Goal: Task Accomplishment & Management: Manage account settings

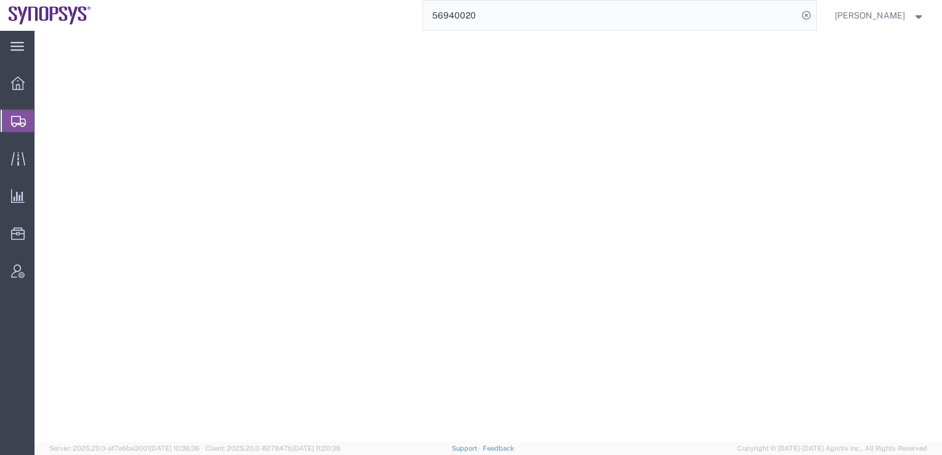
select select
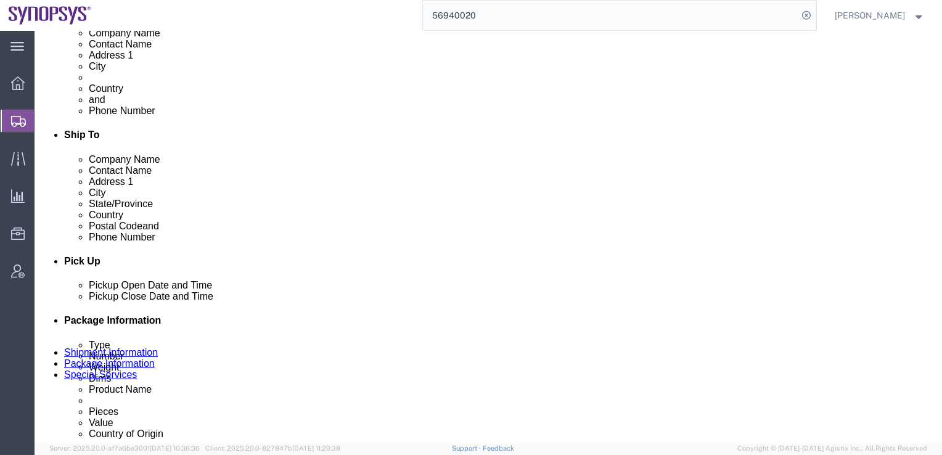
click div "[DATE] 5:08 PM"
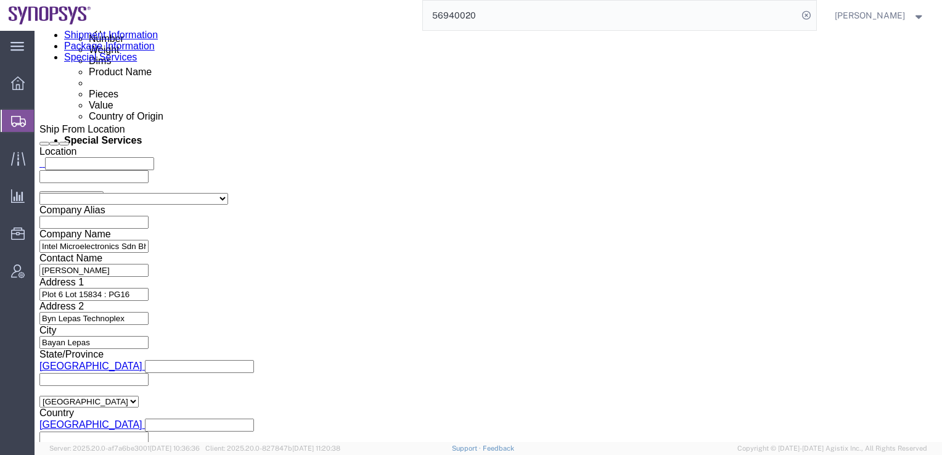
click input "5:08 PM"
type input "9:00 AM"
click button "Apply"
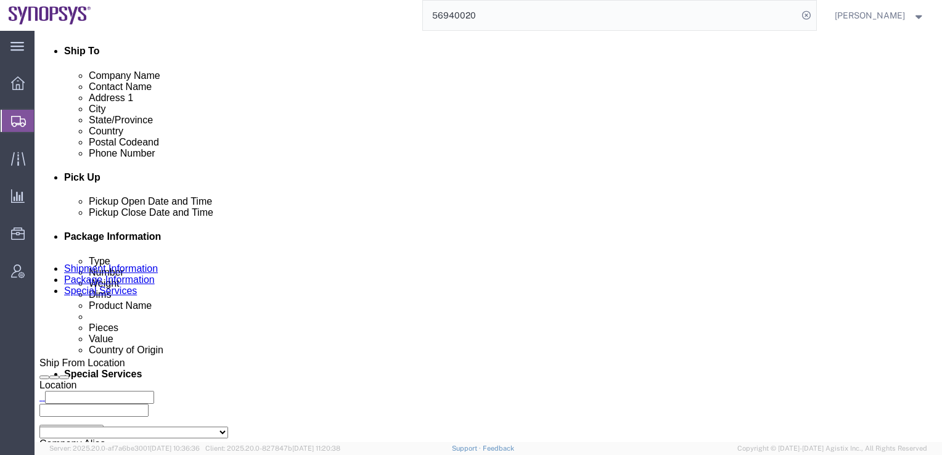
scroll to position [421, 0]
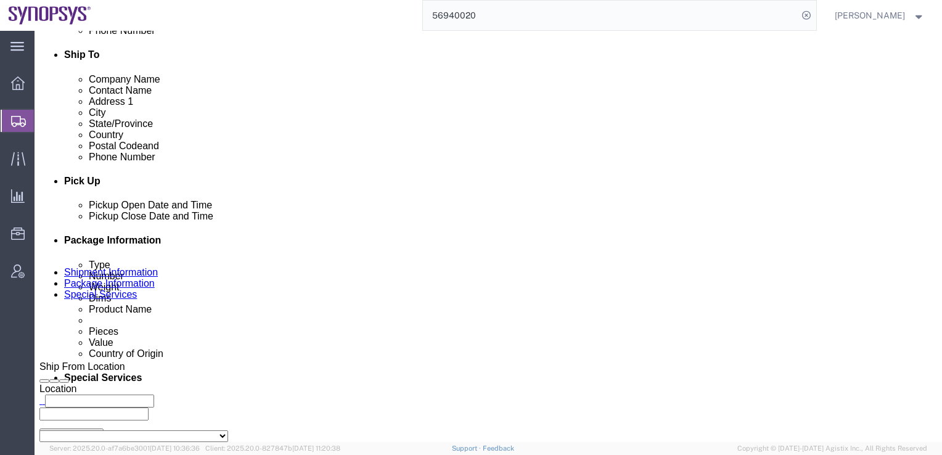
click icon
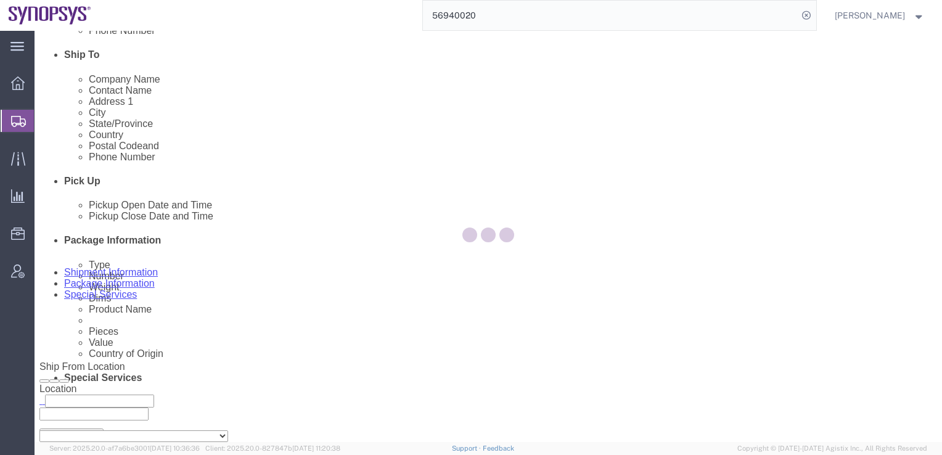
scroll to position [106, 0]
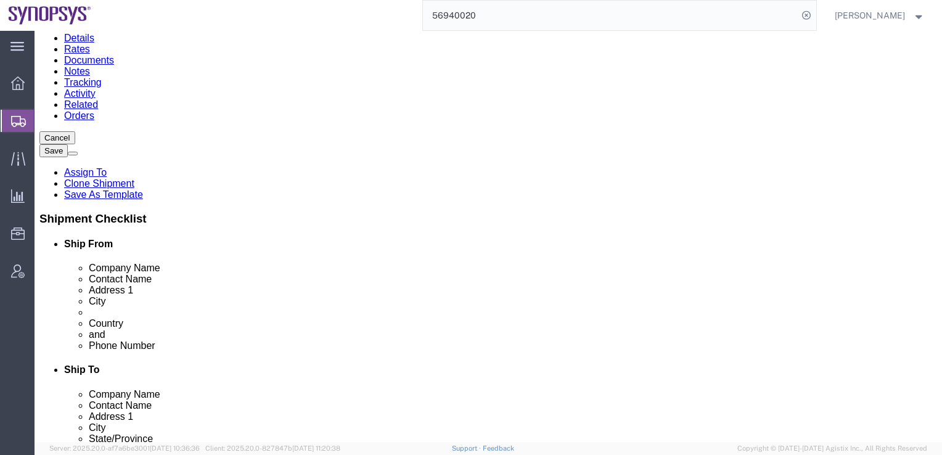
click div "Pieces: 1.00 Each Total value: 97718.00 USD"
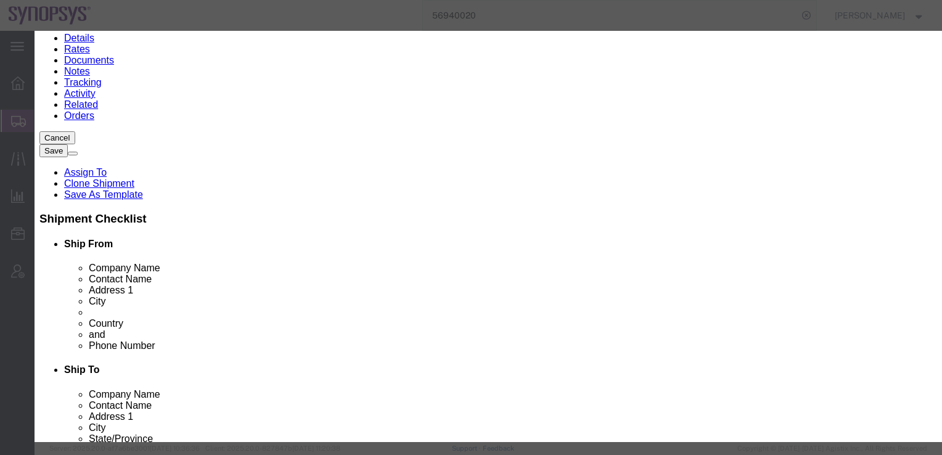
scroll to position [52, 0]
click button "Save & Close"
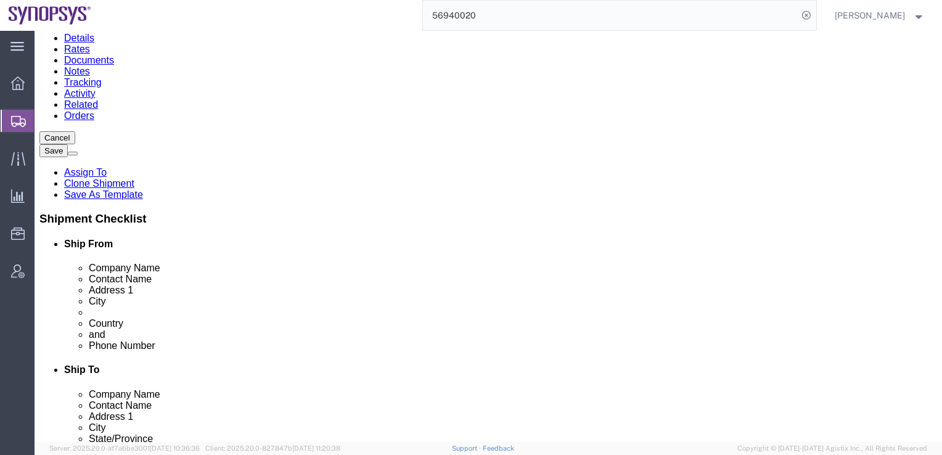
click link "Special Services"
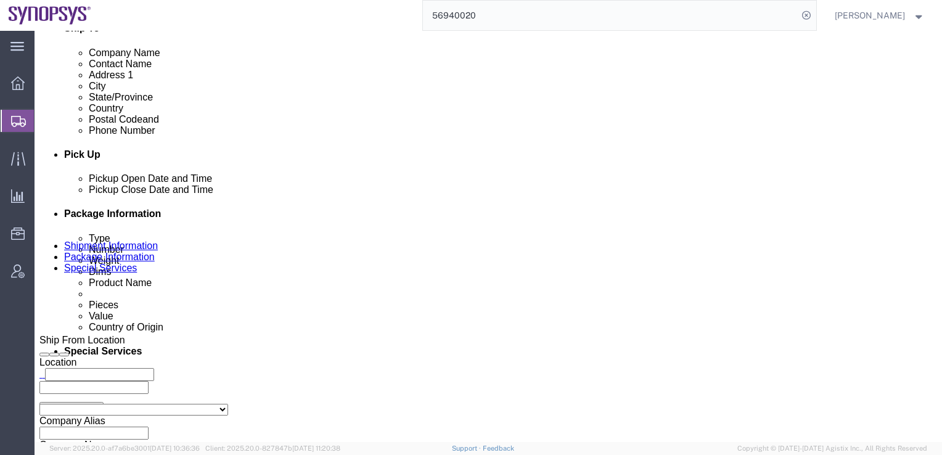
scroll to position [524, 0]
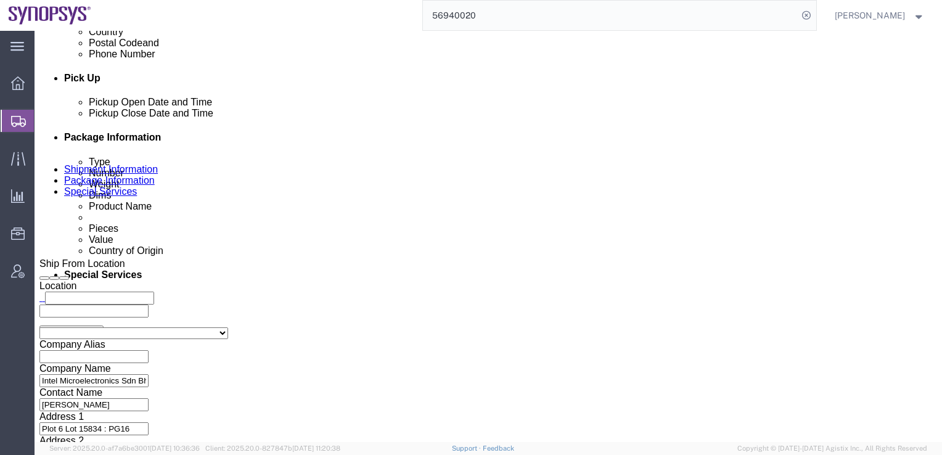
click select "Select Carriage Insurance Paid Carriage Paid To Cost and Freight Cost Insurance…"
select select "DAP"
click select "Select Carriage Insurance Paid Carriage Paid To Cost and Freight Cost Insurance…"
click div "Billing Location Select Select My Profile Location [GEOGRAPHIC_DATA] DE04 Agrat…"
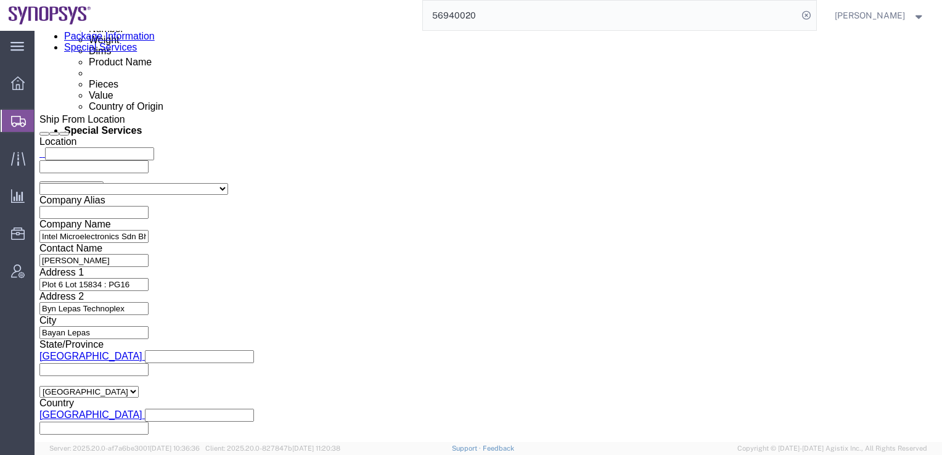
scroll to position [684, 0]
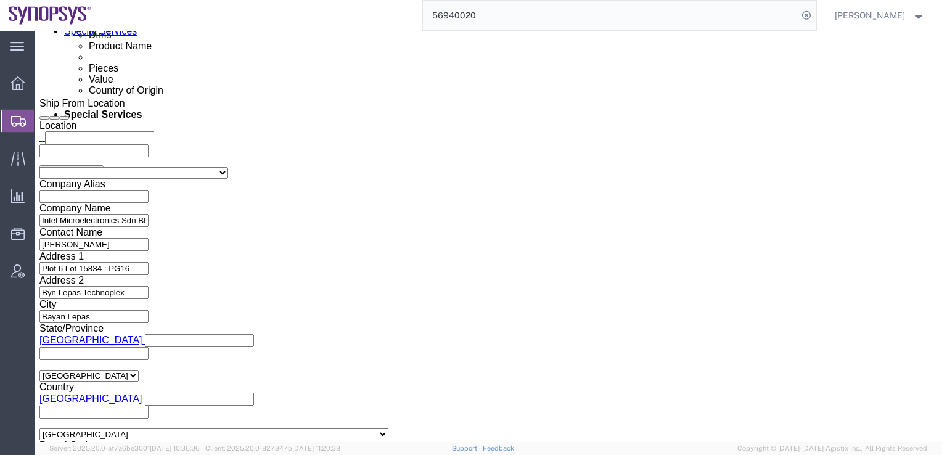
click input "text"
paste input "[PERSON_NAME][EMAIL_ADDRESS][DOMAIN_NAME]"
type input "[PERSON_NAME][EMAIL_ADDRESS][DOMAIN_NAME]"
paste input "[EMAIL_ADDRESS][DOMAIN_NAME]>;"
type input "[EMAIL_ADDRESS][DOMAIN_NAME]"
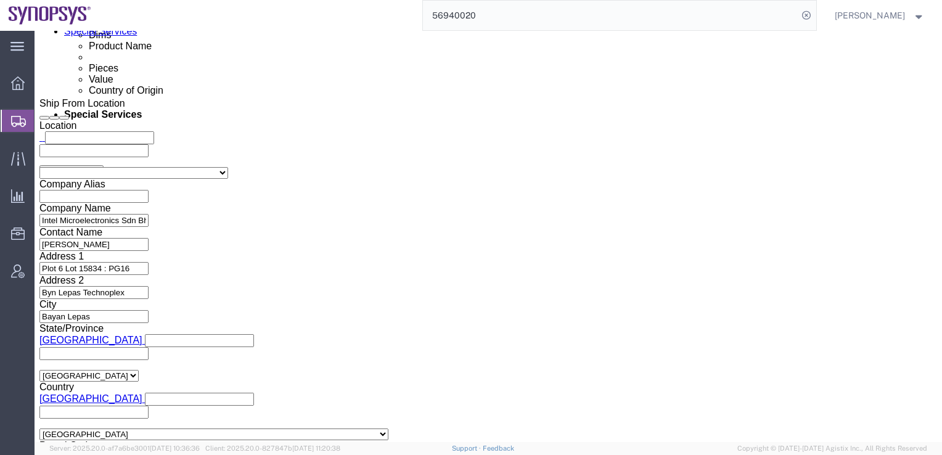
click div "Message"
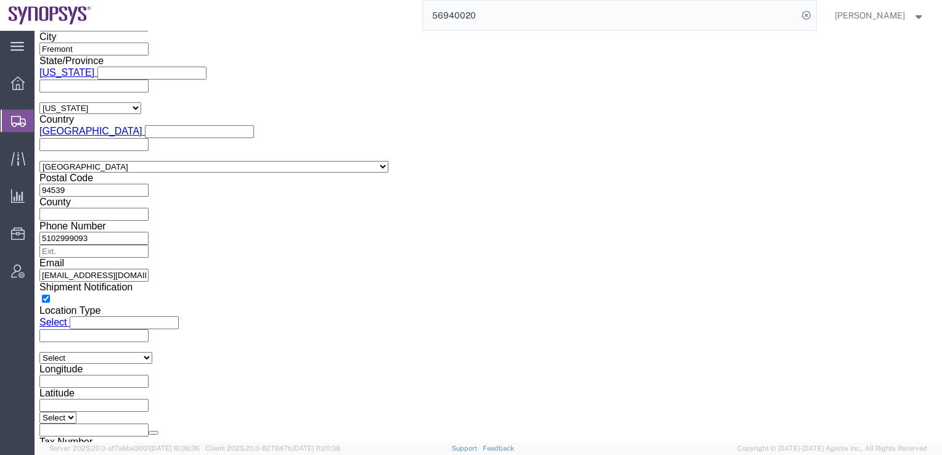
scroll to position [1683, 0]
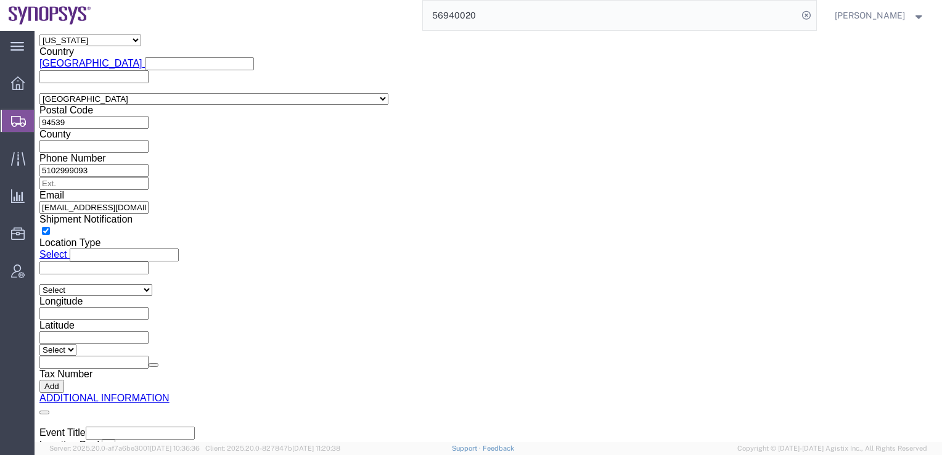
click button "Rate Shipment"
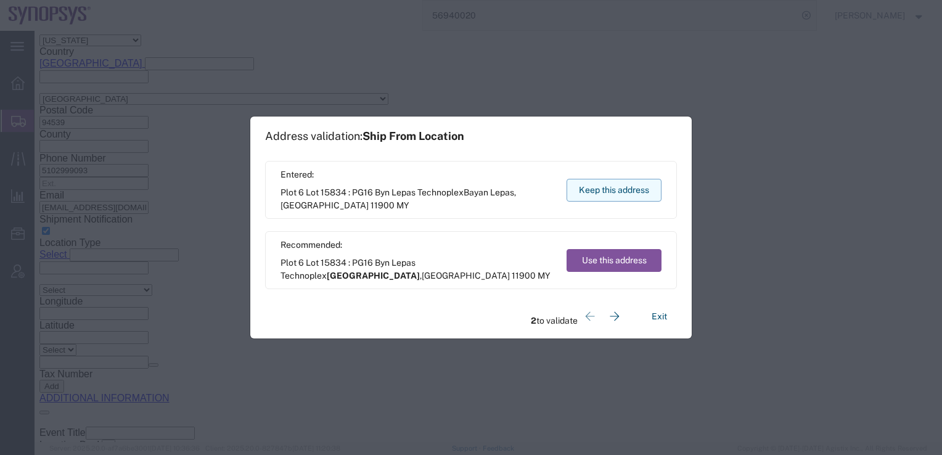
click at [624, 187] on button "Keep this address" at bounding box center [613, 190] width 95 height 23
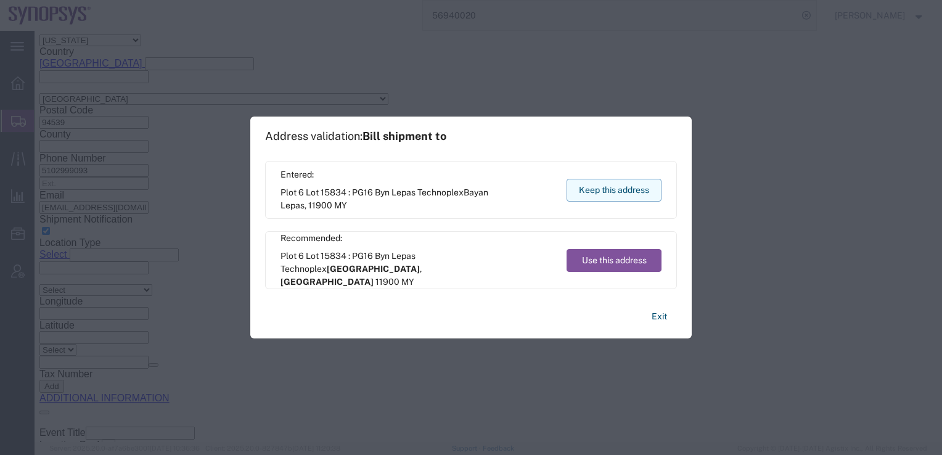
click at [624, 187] on button "Keep this address" at bounding box center [613, 190] width 95 height 23
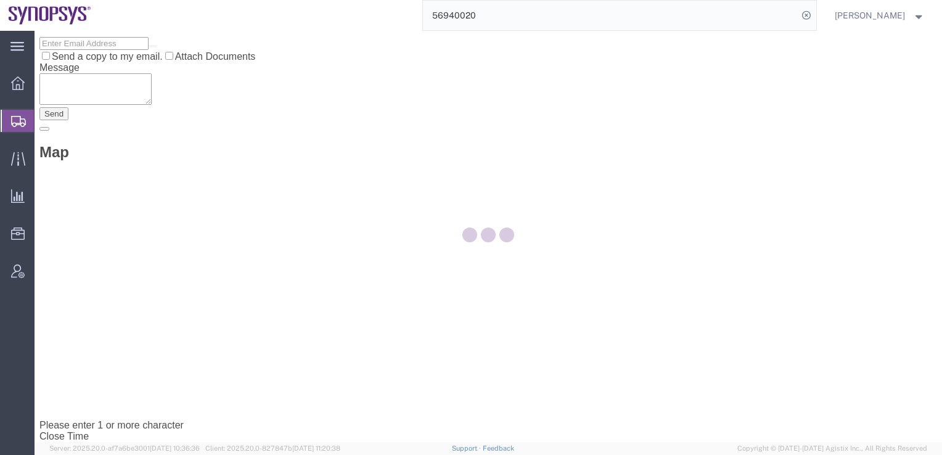
scroll to position [0, 0]
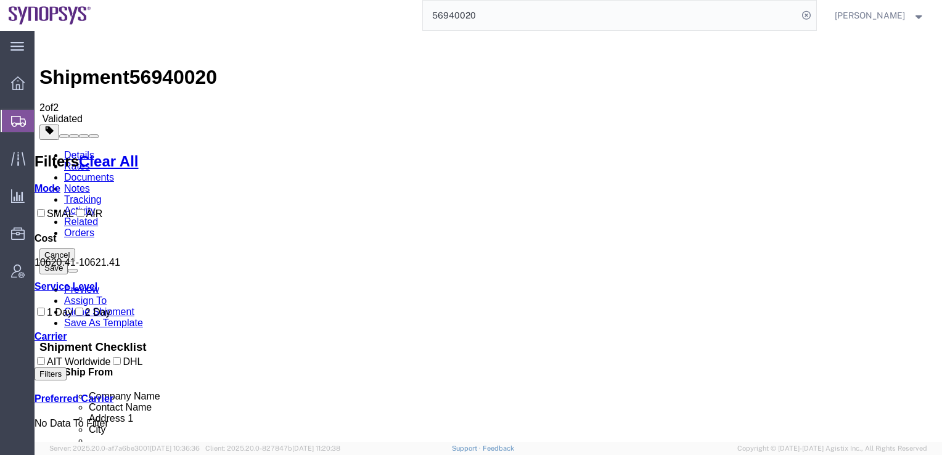
click at [82, 150] on link "Details" at bounding box center [79, 155] width 30 height 10
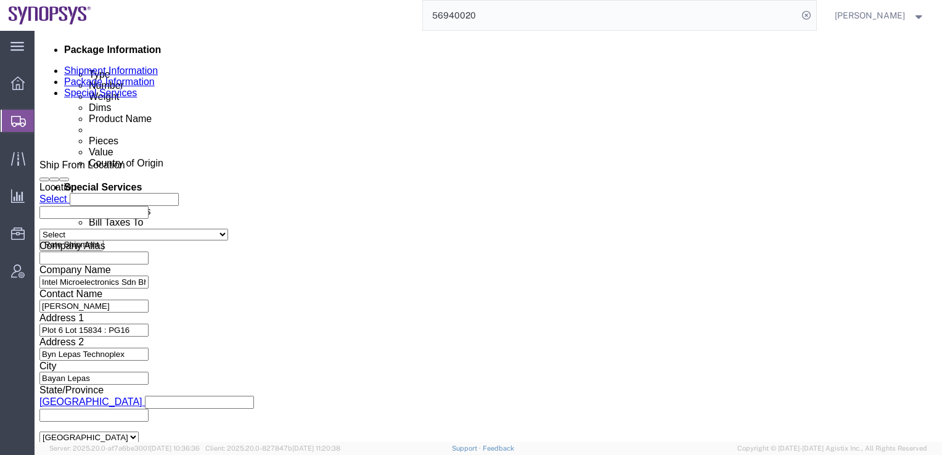
scroll to position [658, 0]
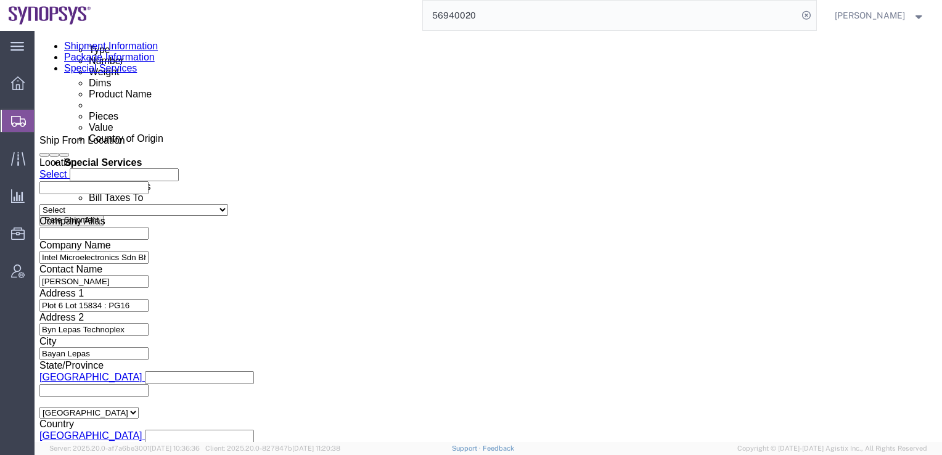
click link "Package Information"
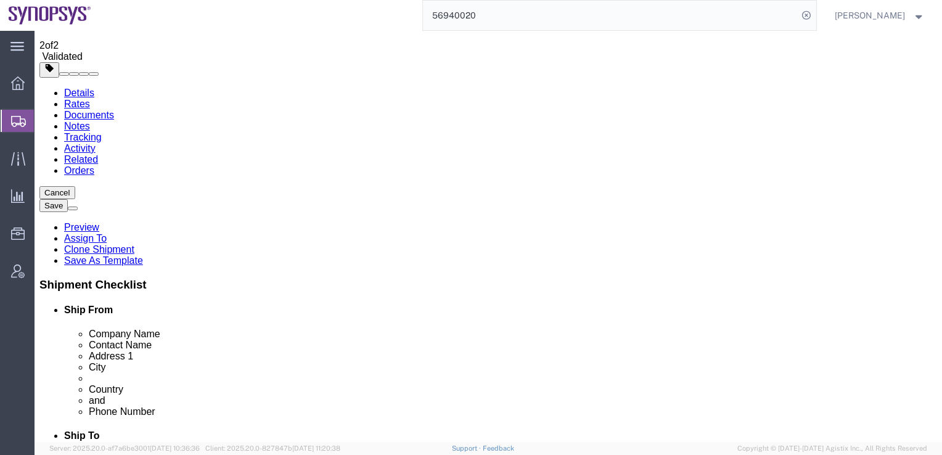
scroll to position [62, 0]
click select "Select Bale(s) Basket(s) Bolt(s) Bottle(s) Buckets Bulk Bundle(s) Can(s) Cardbo…"
select select "YRPK"
click select "Select Bale(s) Basket(s) Bolt(s) Bottle(s) Buckets Bulk Bundle(s) Can(s) Cardbo…"
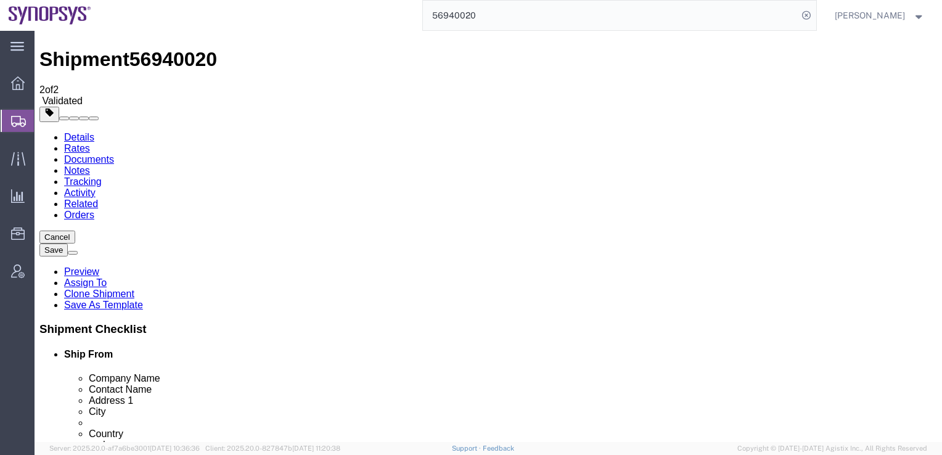
scroll to position [17, 0]
click link "Special Services"
click button "Rate Shipment"
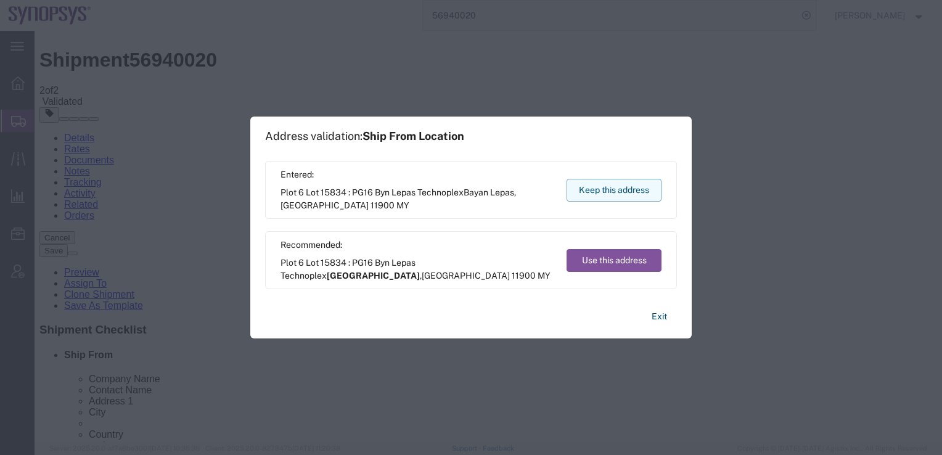
click at [627, 193] on button "Keep this address" at bounding box center [613, 190] width 95 height 23
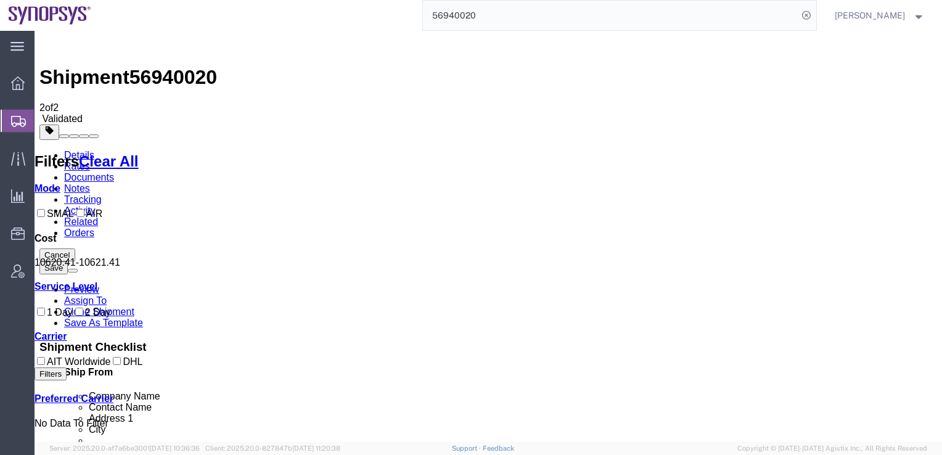
click at [83, 150] on link "Details" at bounding box center [79, 155] width 30 height 10
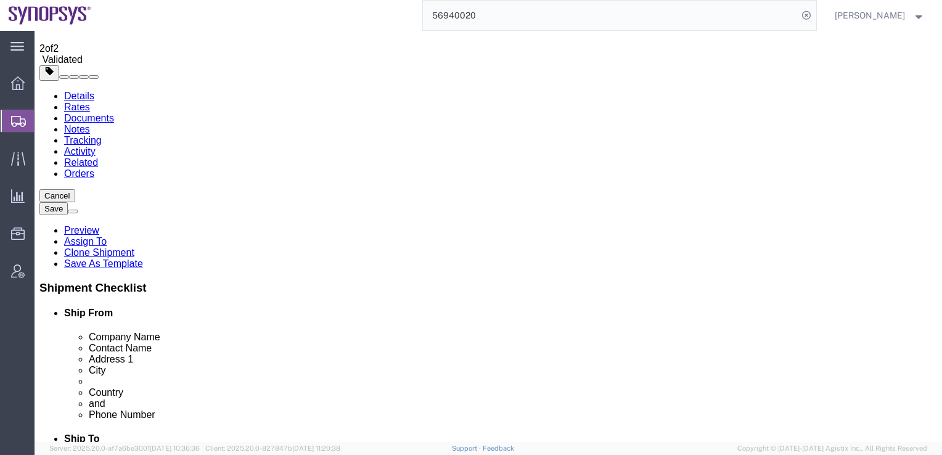
scroll to position [62, 0]
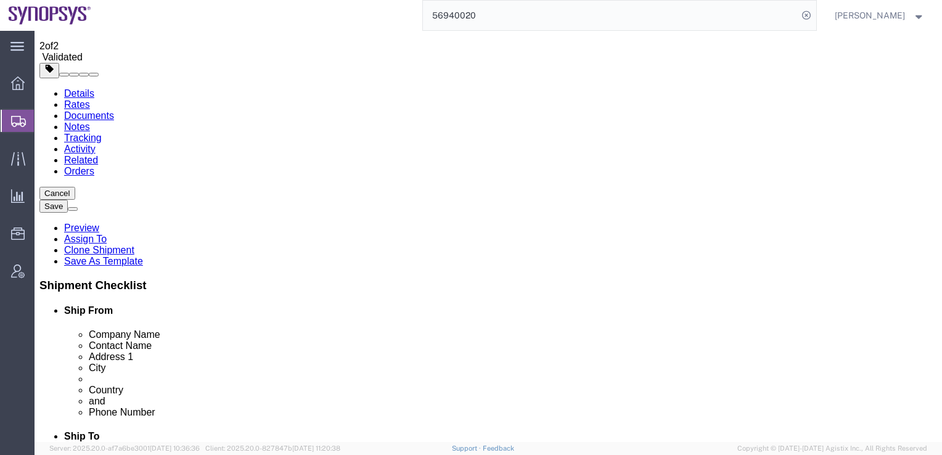
drag, startPoint x: 254, startPoint y: 375, endPoint x: 153, endPoint y: 369, distance: 101.2
click div "Location Select Select My Profile Location [GEOGRAPHIC_DATA] DE04 Agrate Brianz…"
click button "Rate Shipment"
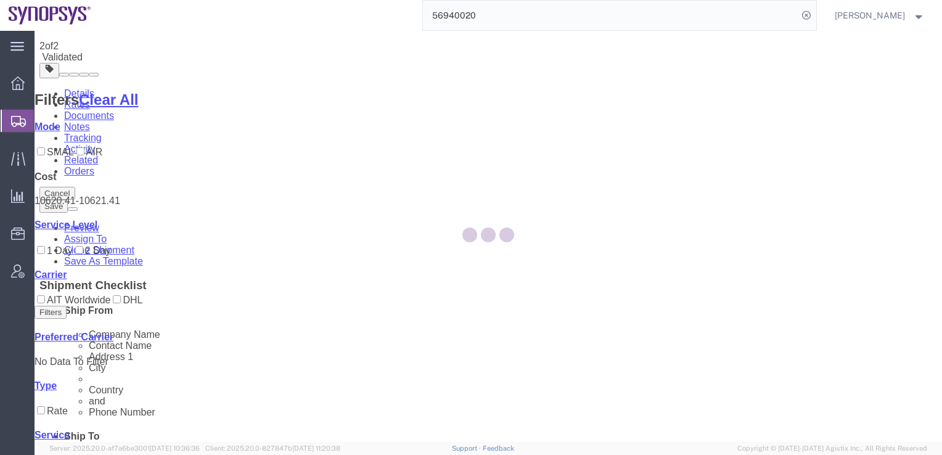
scroll to position [0, 0]
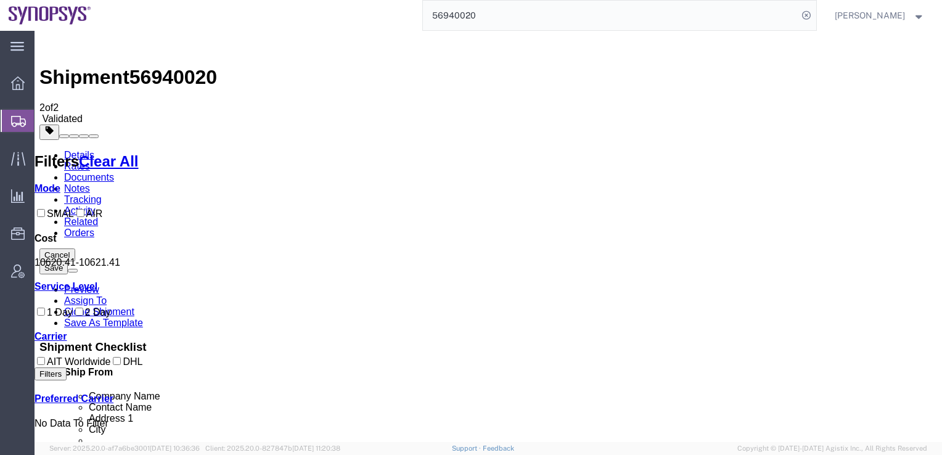
click at [79, 150] on link "Details" at bounding box center [79, 155] width 30 height 10
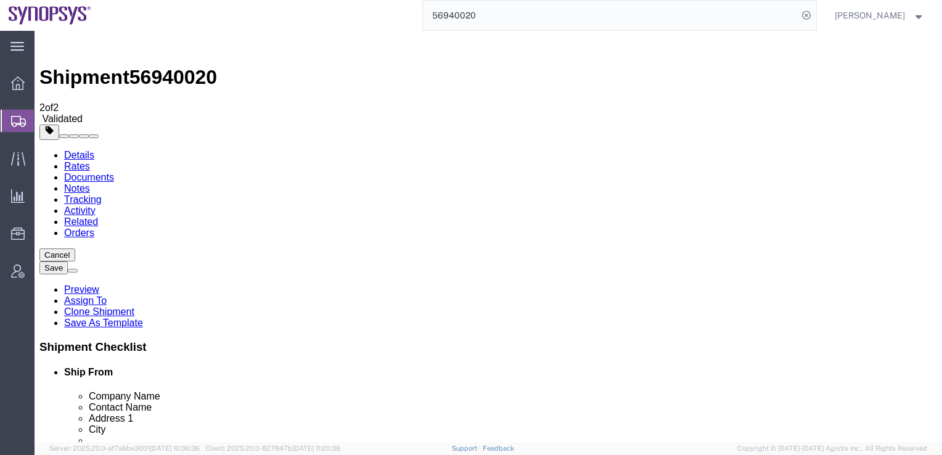
click link "Documents"
click at [76, 150] on link "Details" at bounding box center [79, 155] width 30 height 10
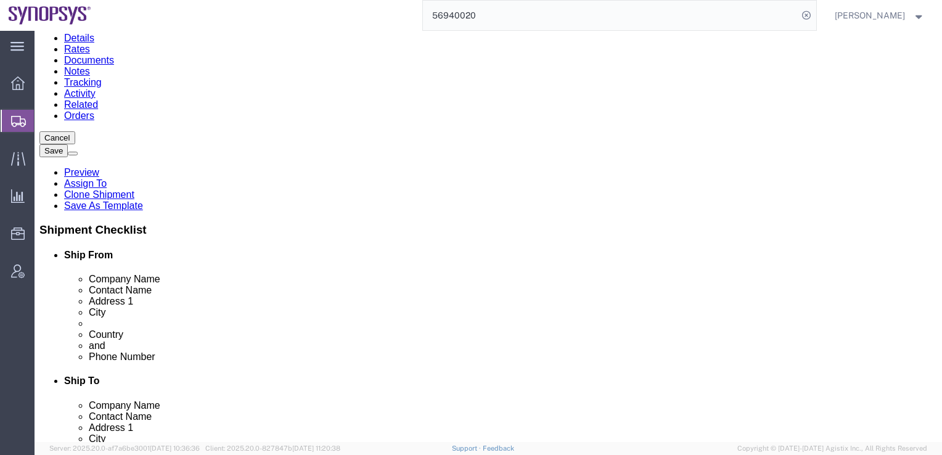
scroll to position [120, 0]
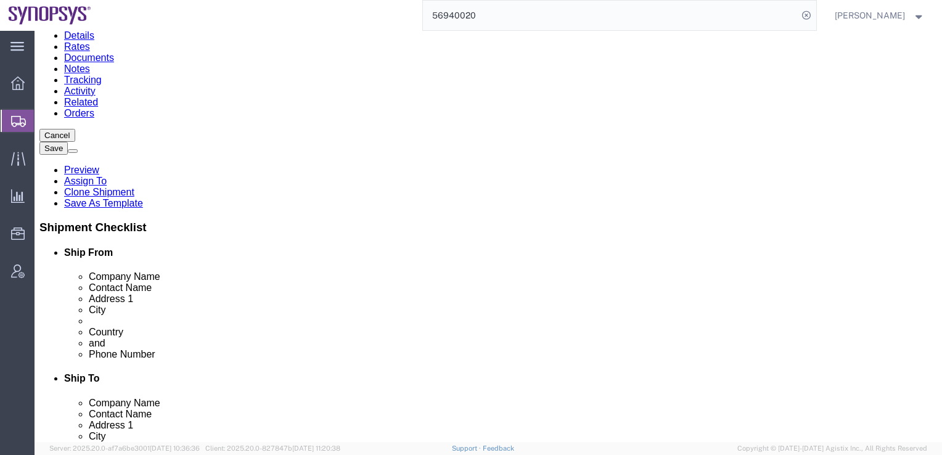
click link "Package Information"
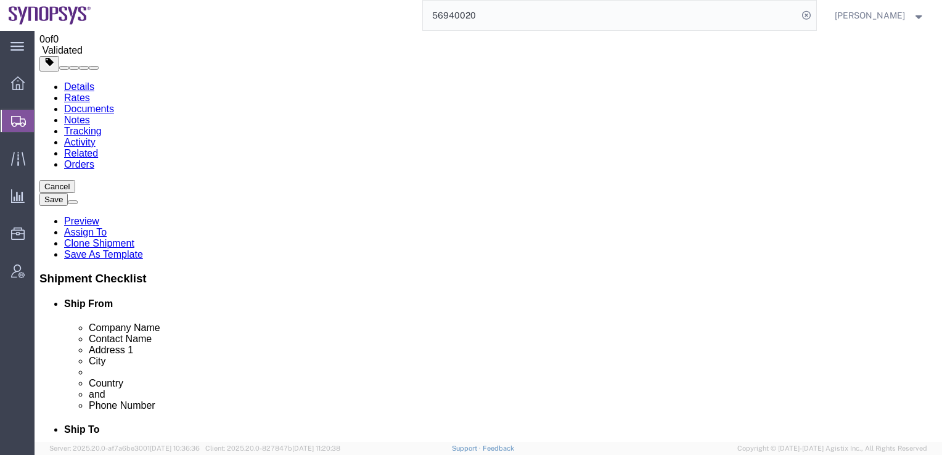
scroll to position [71, 0]
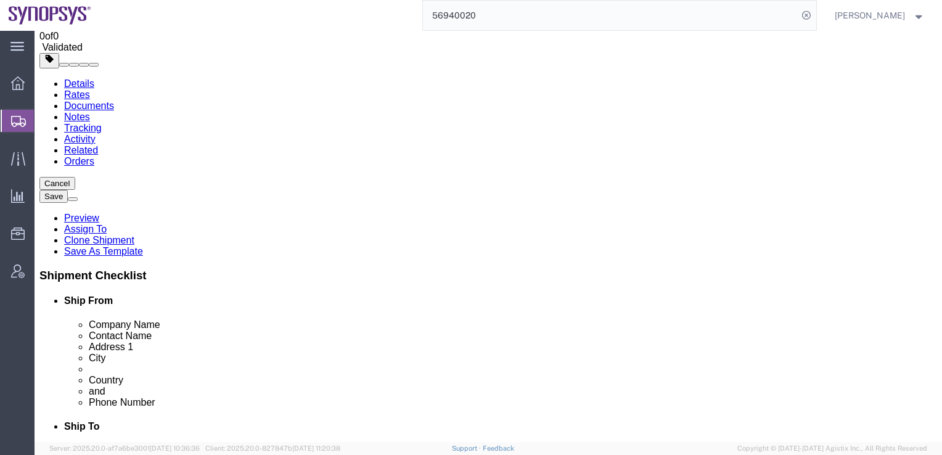
click icon
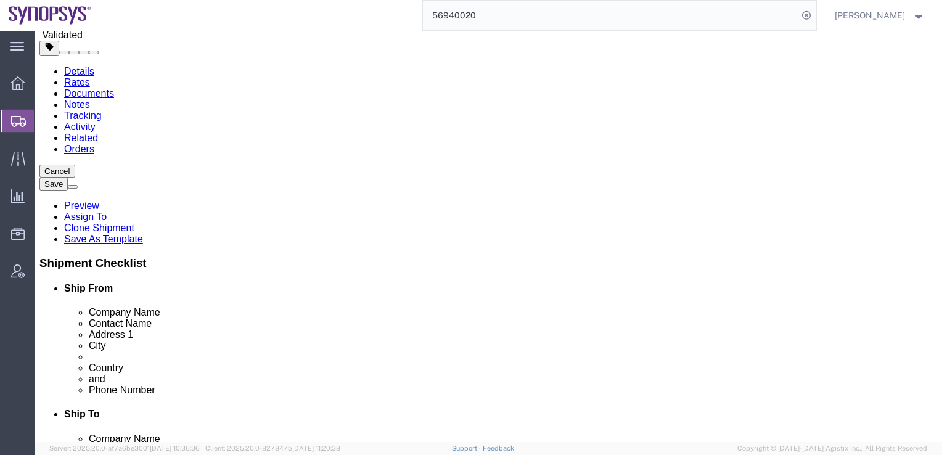
scroll to position [83, 0]
click icon "button"
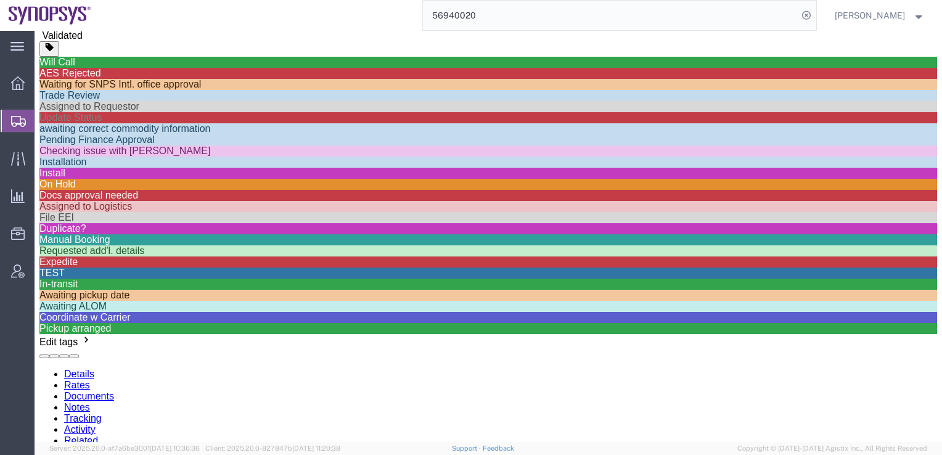
scroll to position [414, 0]
click div "Manual Booking"
click div
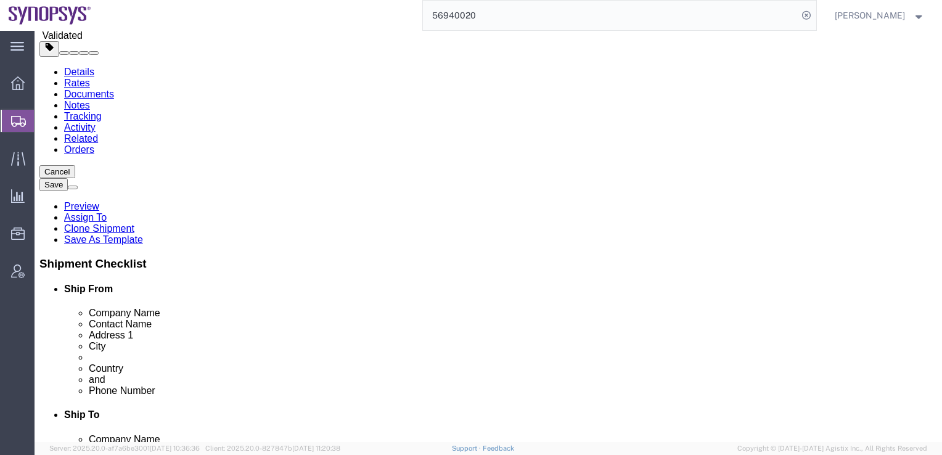
click div
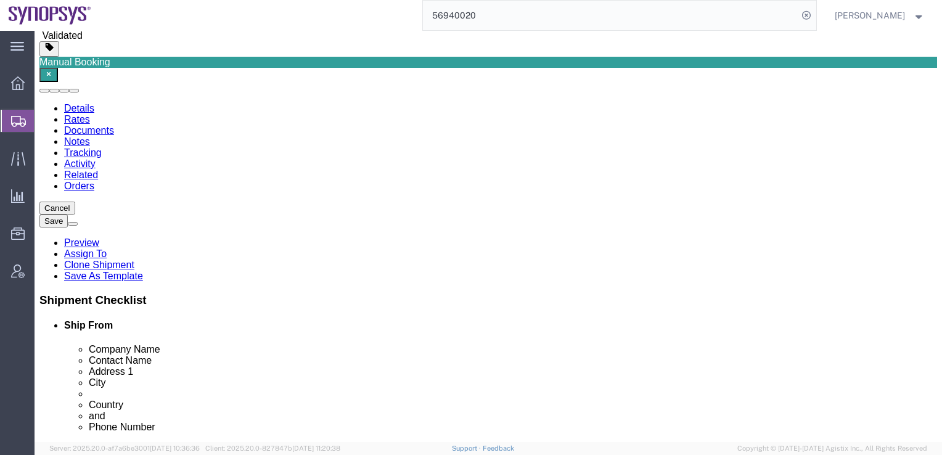
click div "Shipment Information Package Information Special Services"
